Goal: Transaction & Acquisition: Purchase product/service

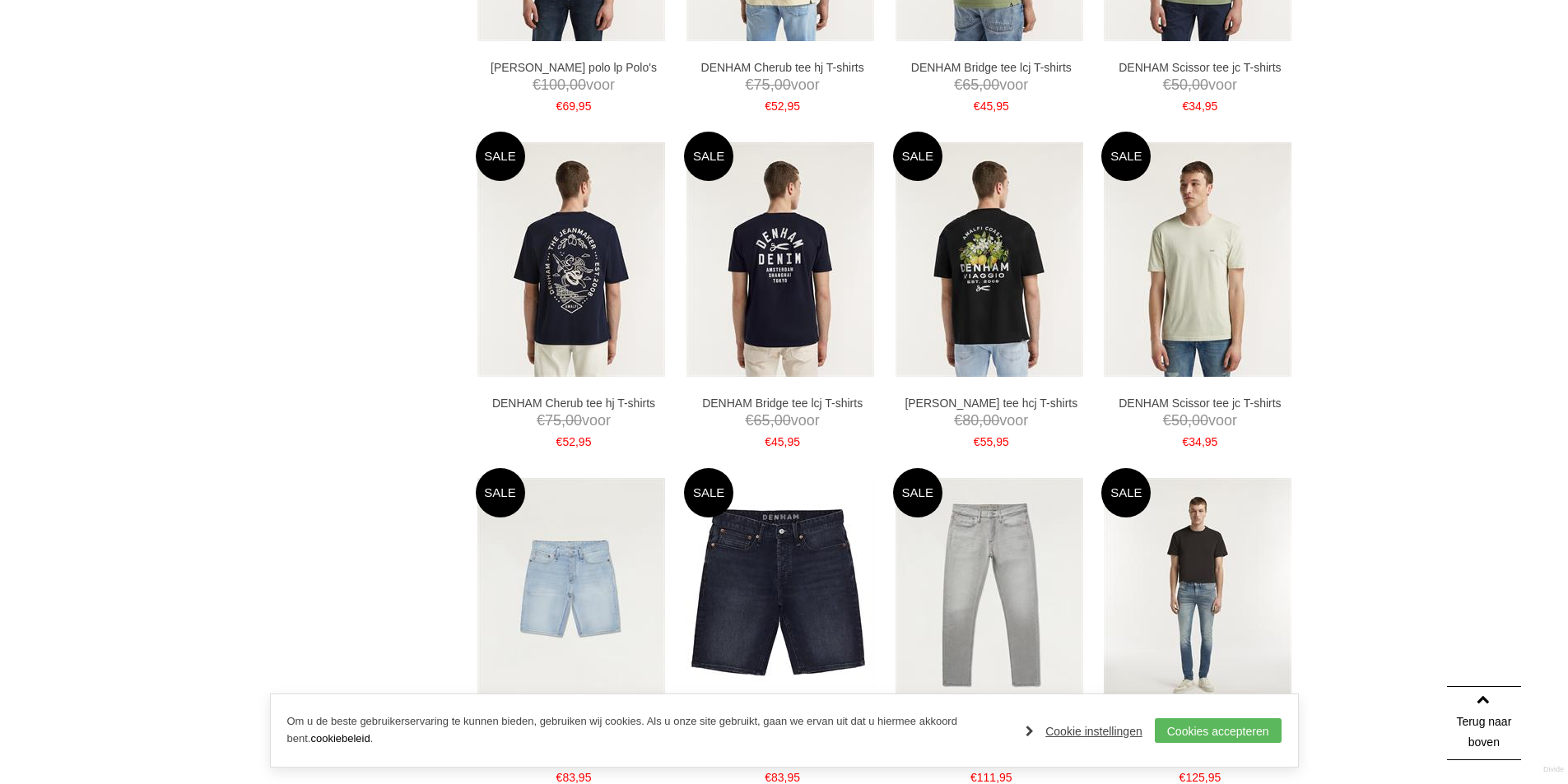
scroll to position [1399, 0]
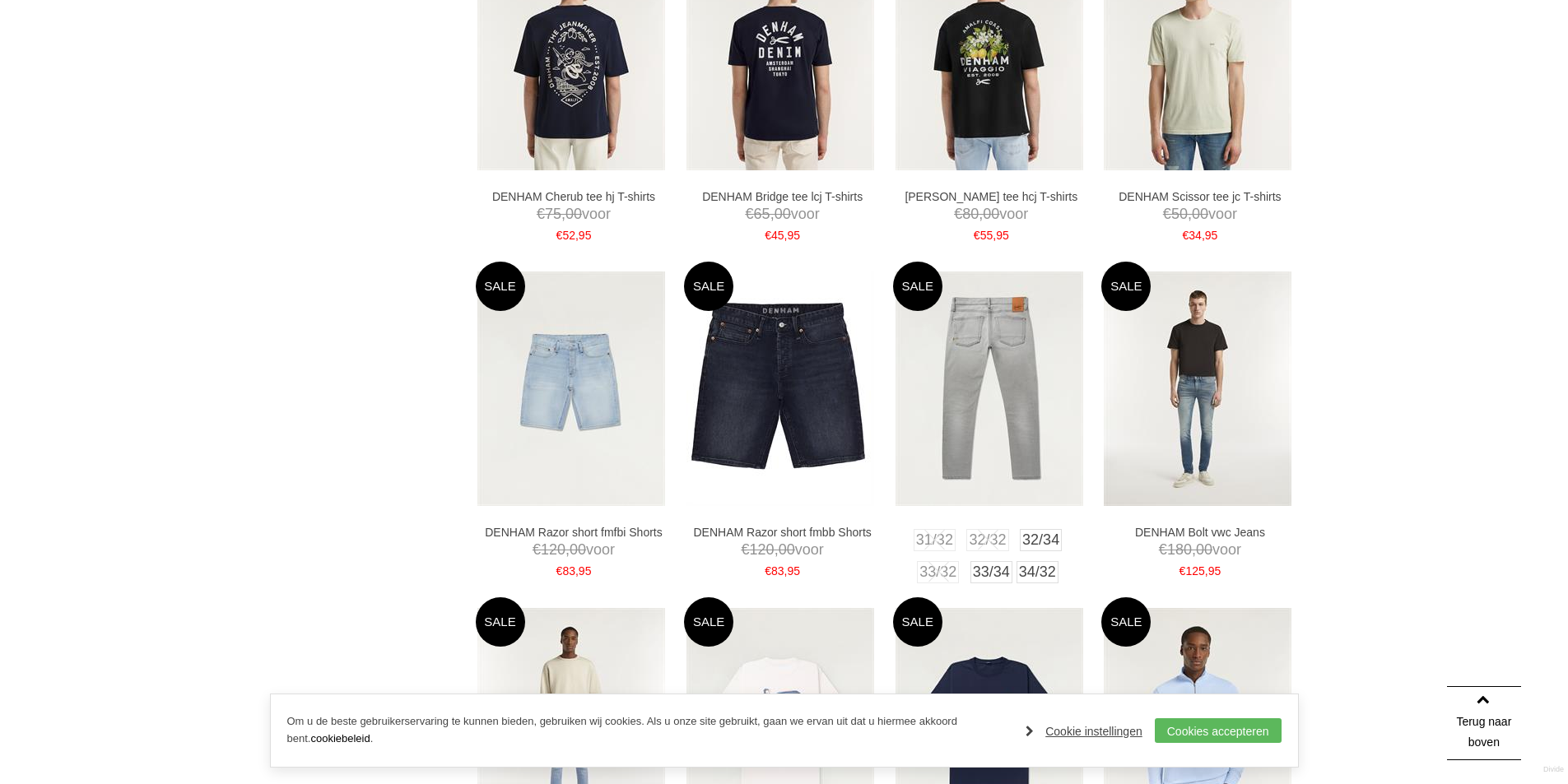
click at [992, 416] on img at bounding box center [988, 389] width 187 height 234
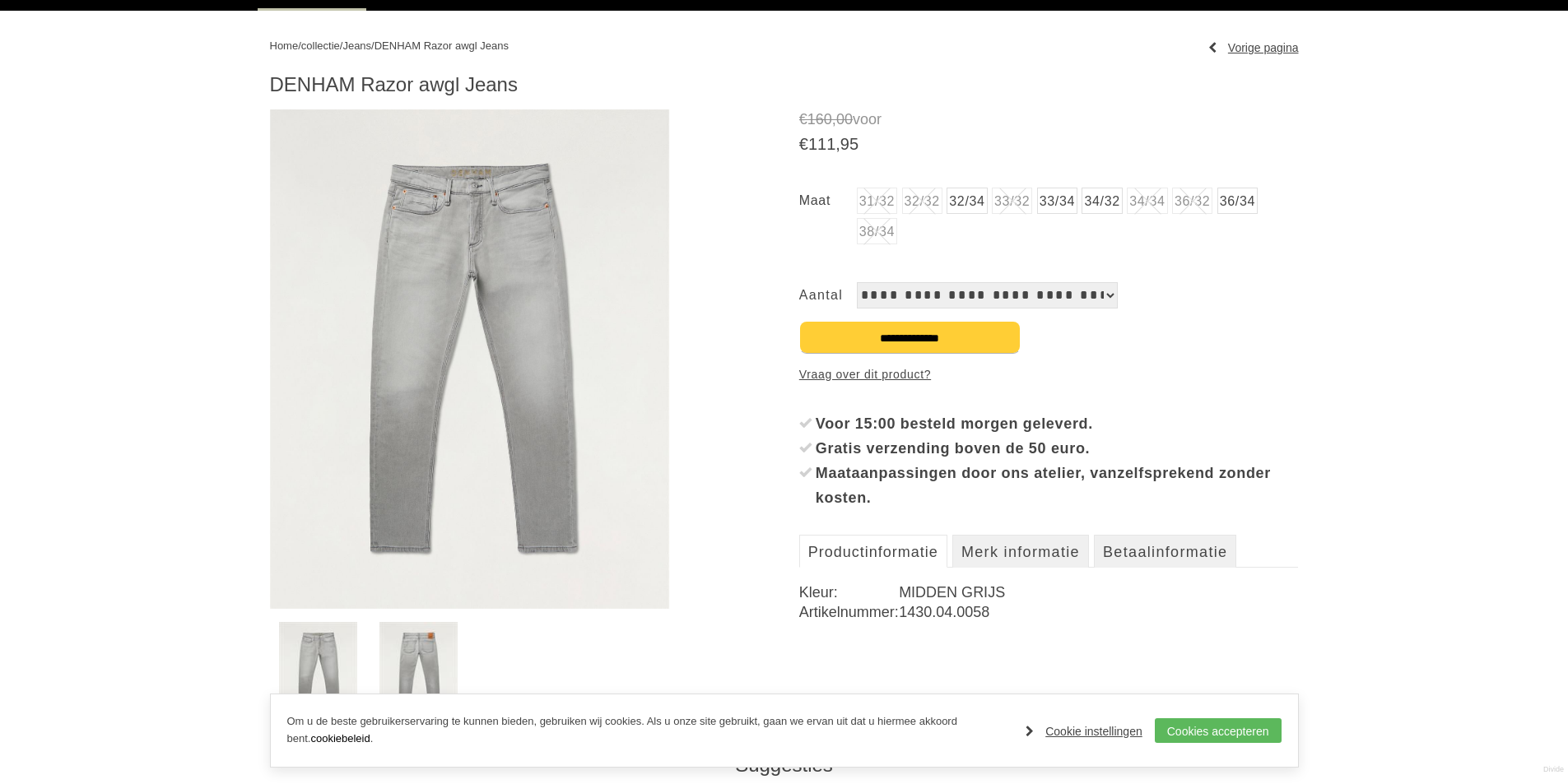
scroll to position [329, 0]
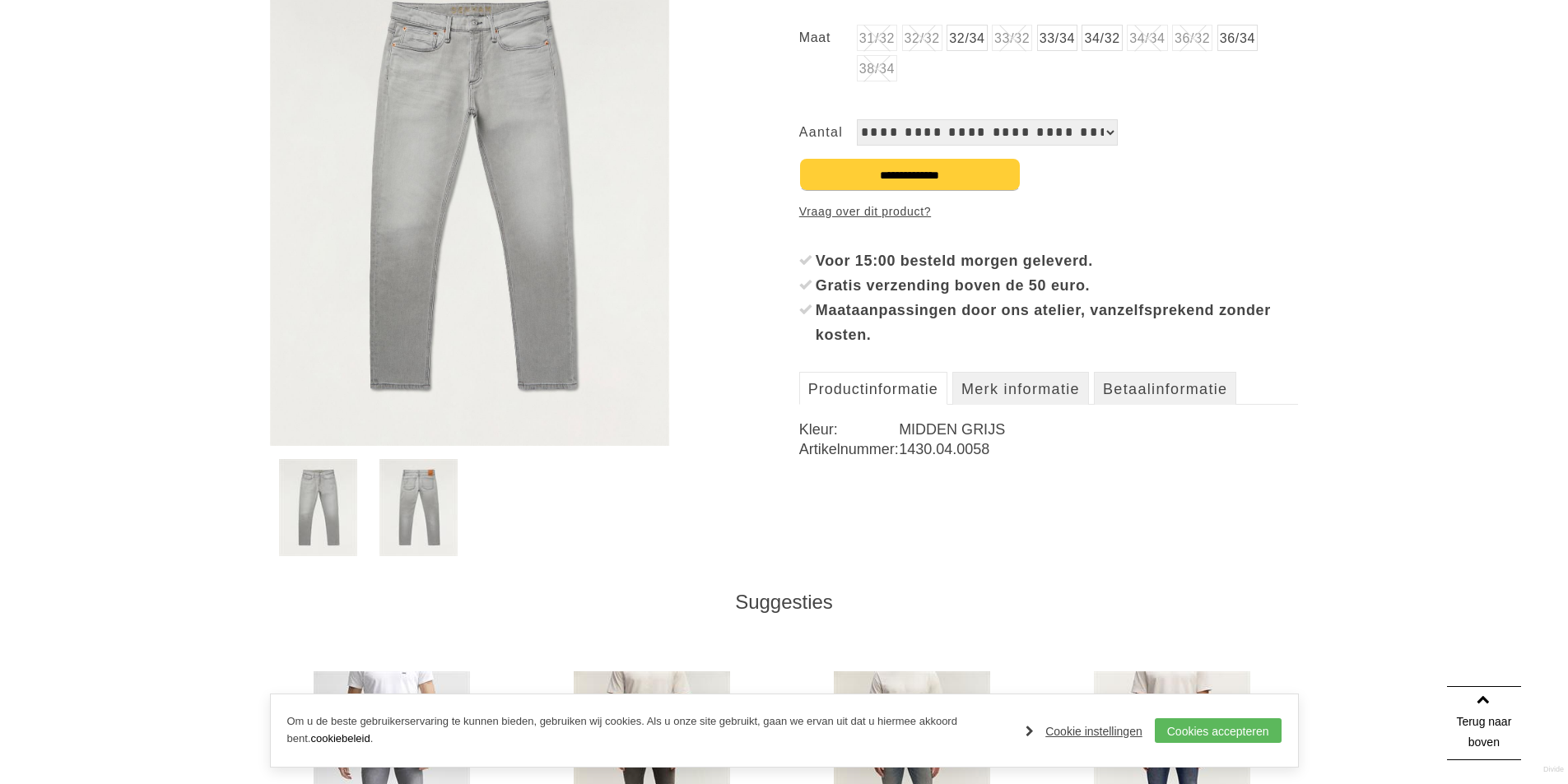
click at [424, 507] on img at bounding box center [419, 508] width 78 height 97
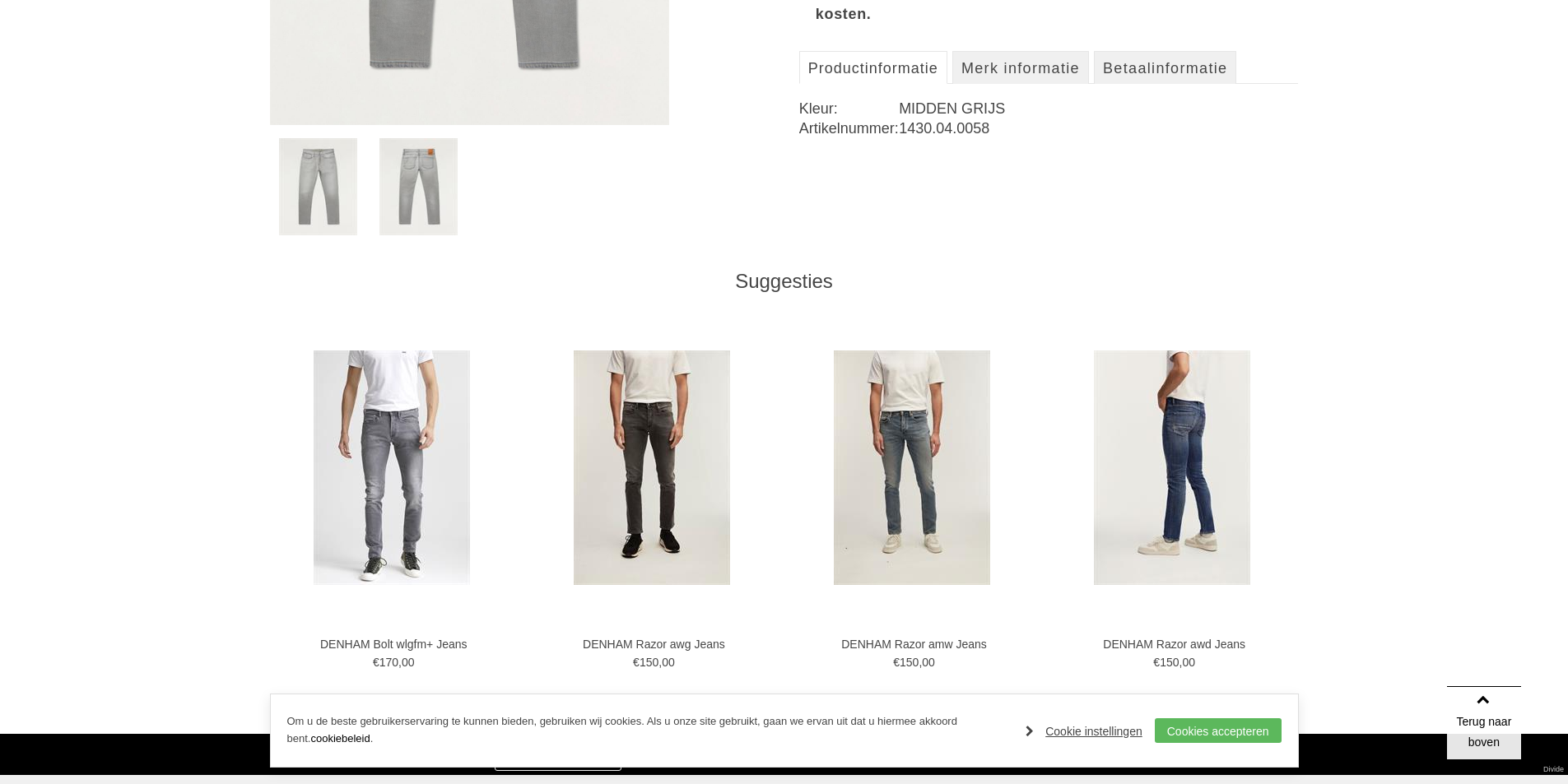
scroll to position [658, 0]
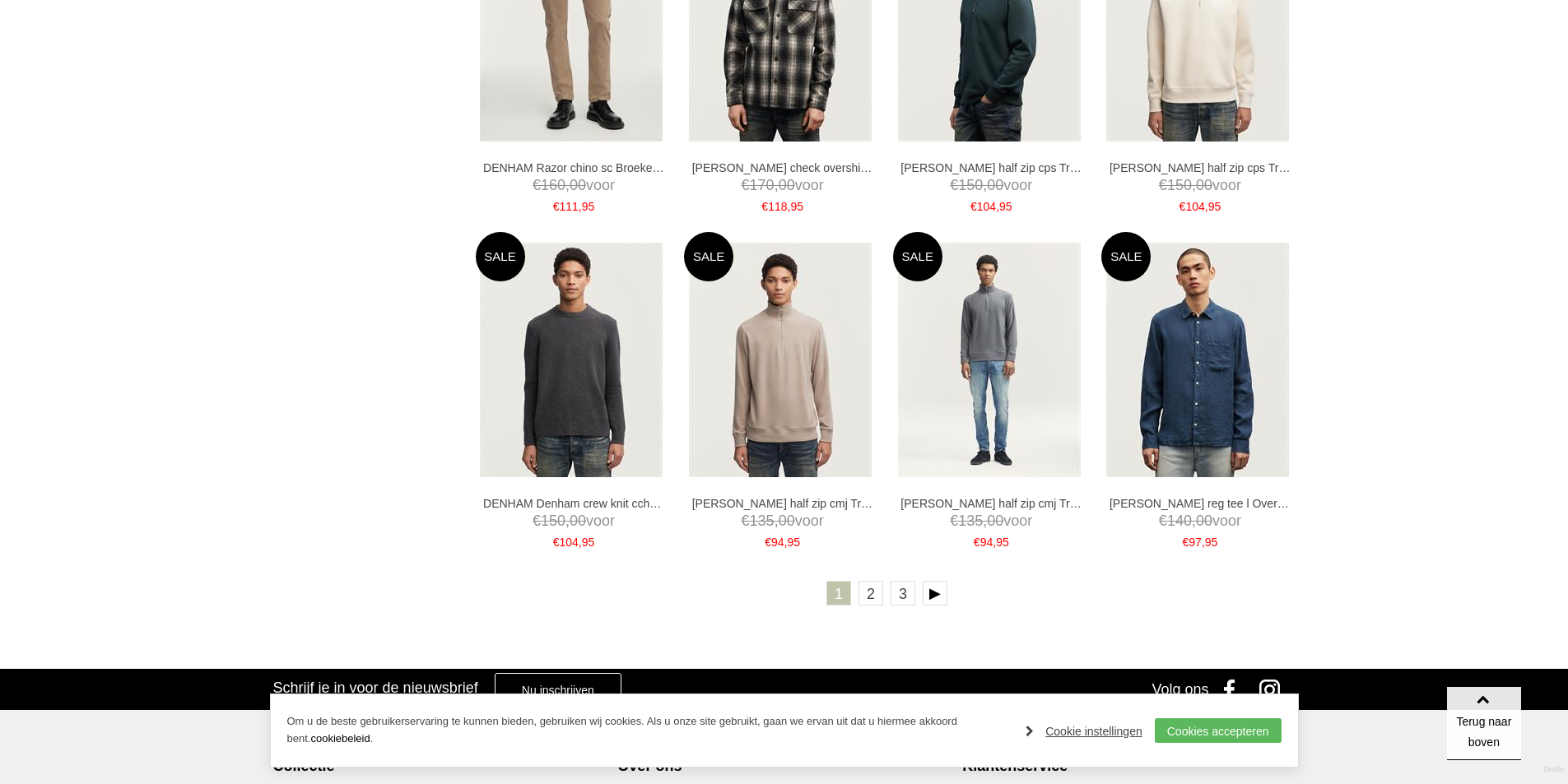
scroll to position [3155, 0]
